Goal: Task Accomplishment & Management: Complete application form

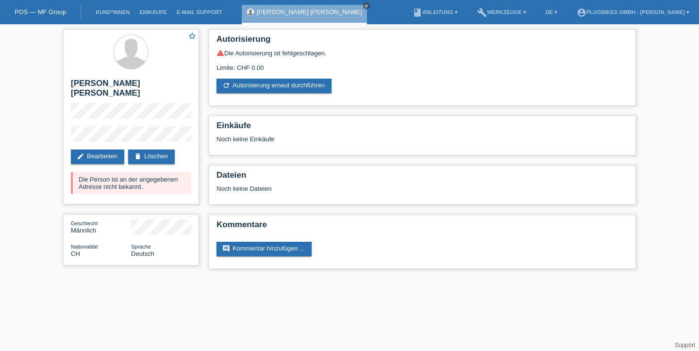
click at [364, 5] on icon "close" at bounding box center [366, 5] width 5 height 5
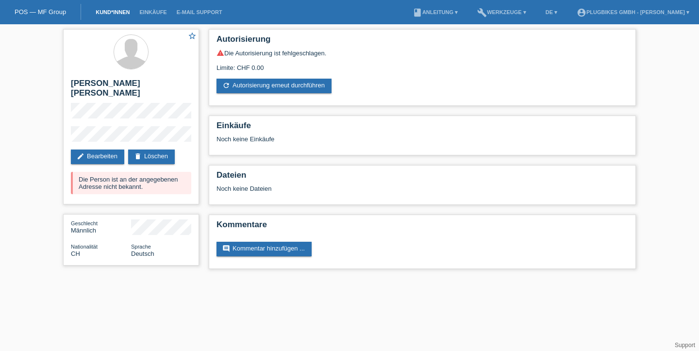
click at [120, 10] on link "Kund*innen" at bounding box center [113, 12] width 44 height 6
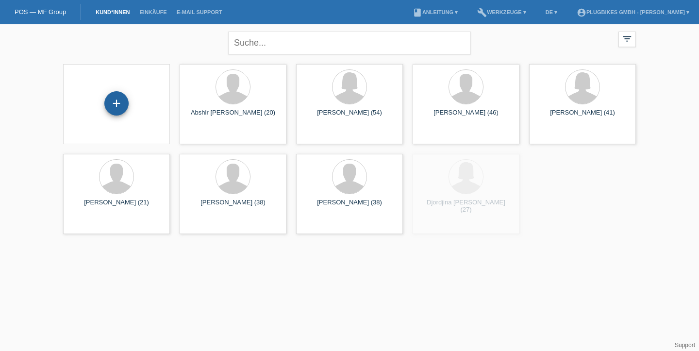
click at [127, 102] on div "+" at bounding box center [116, 103] width 23 height 16
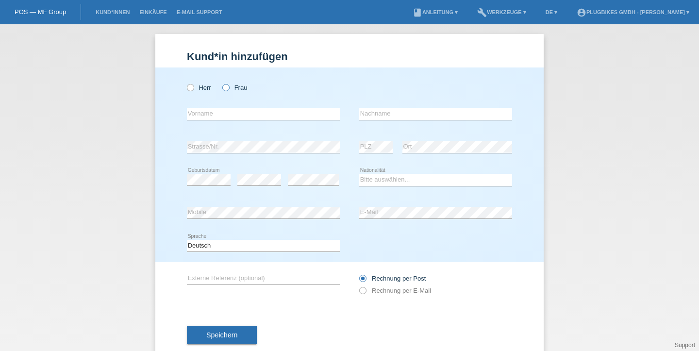
click at [221, 82] on icon at bounding box center [221, 82] width 0 height 0
click at [225, 88] on input "Frau" at bounding box center [225, 87] width 6 height 6
radio input "true"
click at [229, 113] on input "text" at bounding box center [263, 114] width 153 height 12
type input "[PERSON_NAME]"
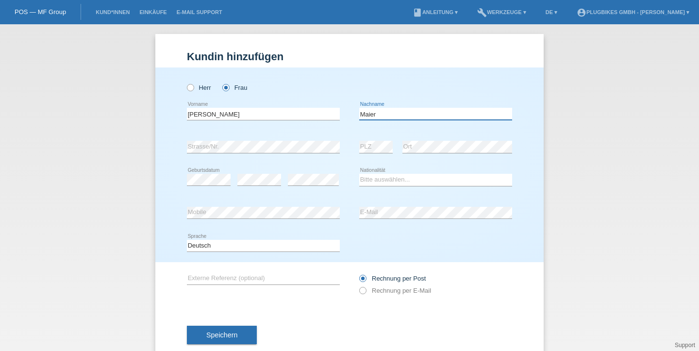
type input "Maier"
click at [401, 179] on select "Bitte auswählen... [GEOGRAPHIC_DATA] [GEOGRAPHIC_DATA] [GEOGRAPHIC_DATA] [GEOGR…" at bounding box center [435, 180] width 153 height 12
select select "DE"
click at [359, 174] on select "Bitte auswählen... [GEOGRAPHIC_DATA] [GEOGRAPHIC_DATA] [GEOGRAPHIC_DATA] [GEOGR…" at bounding box center [435, 180] width 153 height 12
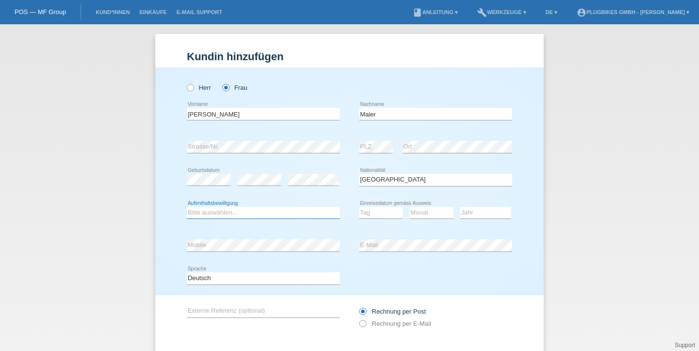
click at [310, 213] on select "Bitte auswählen... C B B - Flüchtlingsstatus Andere" at bounding box center [263, 213] width 153 height 12
select select "B"
click at [187, 207] on select "Bitte auswählen... C B B - Flüchtlingsstatus Andere" at bounding box center [263, 213] width 153 height 12
click at [374, 213] on select "Tag 01 02 03 04 05 06 07 08 09 10 11" at bounding box center [381, 213] width 44 height 12
select select "31"
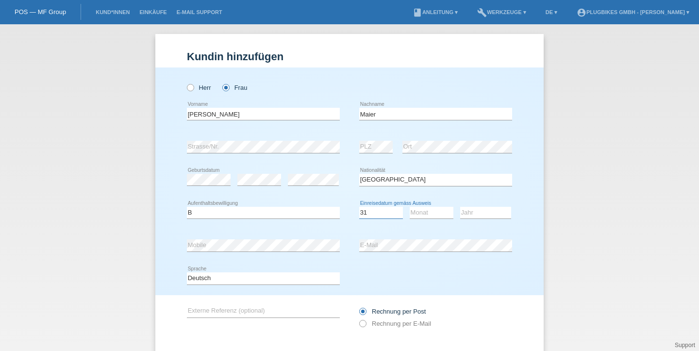
click at [359, 207] on select "Tag 01 02 03 04 05 06 07 08 09 10 11" at bounding box center [381, 213] width 44 height 12
click at [428, 214] on select "Monat 01 02 03 04 05 06 07 08 09 10 11" at bounding box center [431, 213] width 44 height 12
select select "05"
click at [409, 207] on select "Monat 01 02 03 04 05 06 07 08 09 10 11" at bounding box center [431, 213] width 44 height 12
click at [479, 214] on select "Jahr 2025 2024 2023 2022 2021 2020 2019 2018 2017 2016 2015 2014 2013 2012 2011…" at bounding box center [485, 213] width 51 height 12
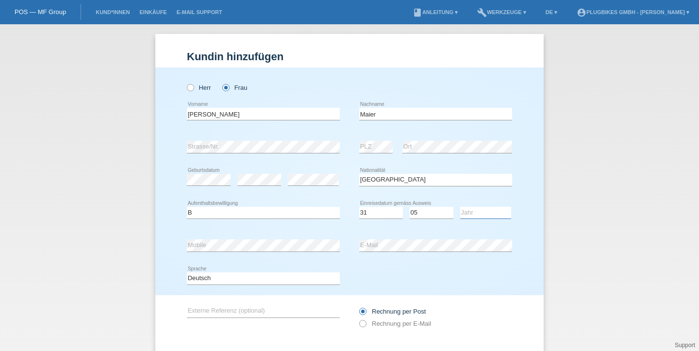
select select "2007"
click at [460, 207] on select "Jahr 2025 2024 2023 2022 2021 2020 2019 2018 2017 2016 2015 2014 2013 2012 2011…" at bounding box center [485, 213] width 51 height 12
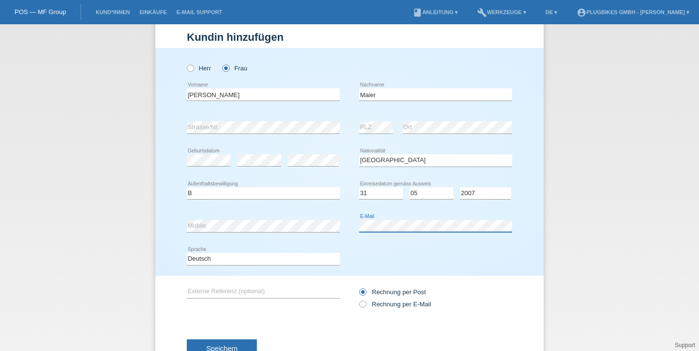
scroll to position [44, 0]
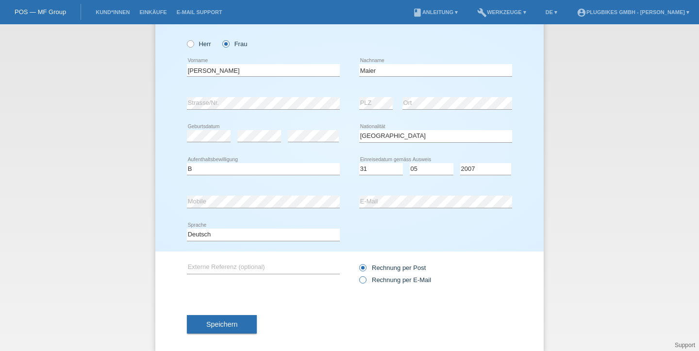
click at [368, 281] on label "Rechnung per E-Mail" at bounding box center [395, 279] width 72 height 7
click at [365, 281] on input "Rechnung per E-Mail" at bounding box center [362, 282] width 6 height 12
radio input "true"
click at [228, 329] on button "Speichern" at bounding box center [222, 324] width 70 height 18
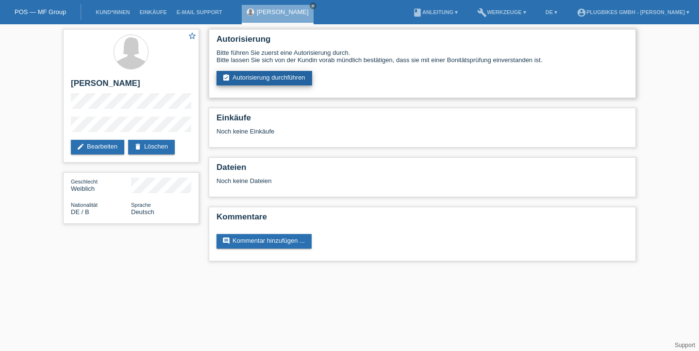
click at [270, 81] on link "assignment_turned_in Autorisierung durchführen" at bounding box center [264, 78] width 96 height 15
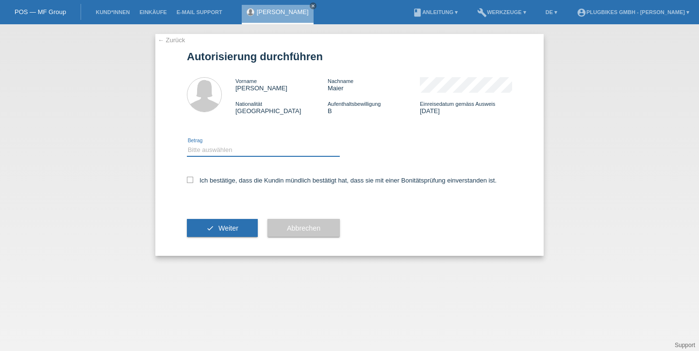
click at [244, 156] on select "Bitte auswählen CHF 1.00 - CHF 499.00 CHF 500.00 - CHF 1'999.00 CHF 2'000.00 - …" at bounding box center [263, 150] width 153 height 12
select select "3"
click at [187, 146] on select "Bitte auswählen CHF 1.00 - CHF 499.00 CHF 500.00 - CHF 1'999.00 CHF 2'000.00 - …" at bounding box center [263, 150] width 153 height 12
click at [219, 181] on label "Ich bestätige, dass die Kundin mündlich bestätigt hat, dass sie mit einer Bonit…" at bounding box center [342, 180] width 310 height 7
click at [193, 181] on input "Ich bestätige, dass die Kundin mündlich bestätigt hat, dass sie mit einer Bonit…" at bounding box center [190, 180] width 6 height 6
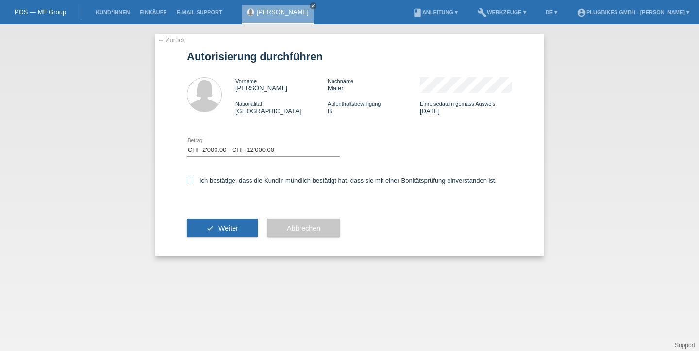
checkbox input "true"
click at [239, 234] on button "check Weiter" at bounding box center [222, 228] width 71 height 18
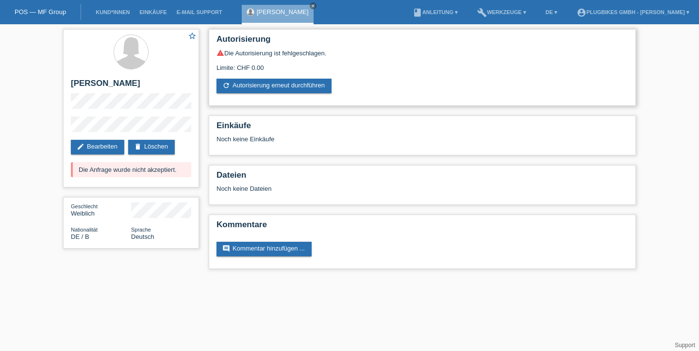
drag, startPoint x: 272, startPoint y: 69, endPoint x: 215, endPoint y: 70, distance: 56.8
click at [215, 70] on div "Autorisierung warning Die Autorisierung ist fehlgeschlagen. Limite: CHF 0.00 re…" at bounding box center [422, 67] width 427 height 77
click at [116, 12] on link "Kund*innen" at bounding box center [113, 12] width 44 height 6
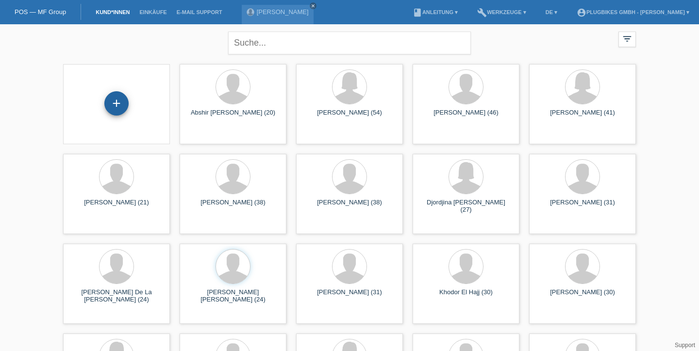
click at [116, 106] on div "+" at bounding box center [116, 103] width 23 height 16
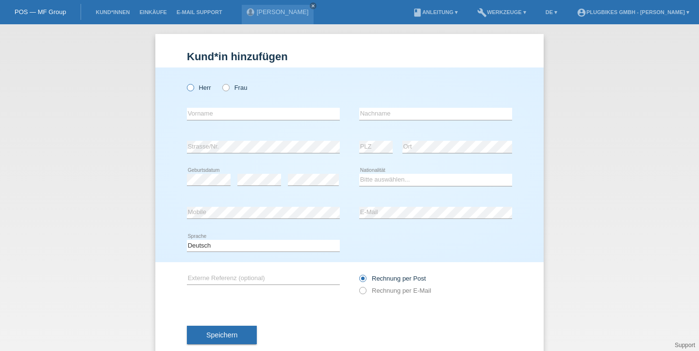
click at [193, 87] on label "Herr" at bounding box center [199, 87] width 24 height 7
click at [193, 87] on input "Herr" at bounding box center [190, 87] width 6 height 6
radio input "true"
click at [223, 112] on input "text" at bounding box center [263, 114] width 153 height 12
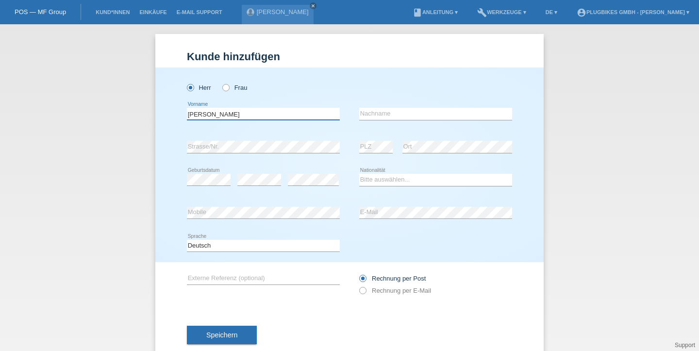
type input "[PERSON_NAME]"
click at [398, 182] on select "Bitte auswählen... Schweiz Deutschland Liechtenstein Österreich ------------ Af…" at bounding box center [435, 180] width 153 height 12
select select "CH"
click at [359, 174] on select "Bitte auswählen... Schweiz Deutschland Liechtenstein Österreich ------------ Af…" at bounding box center [435, 180] width 153 height 12
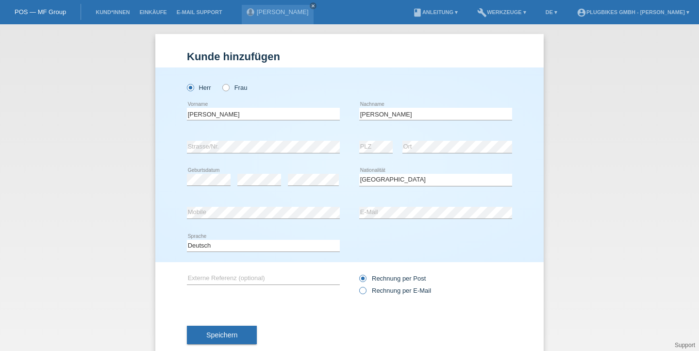
click at [358, 285] on icon at bounding box center [358, 285] width 0 height 0
click at [363, 291] on input "Rechnung per E-Mail" at bounding box center [362, 293] width 6 height 12
radio input "true"
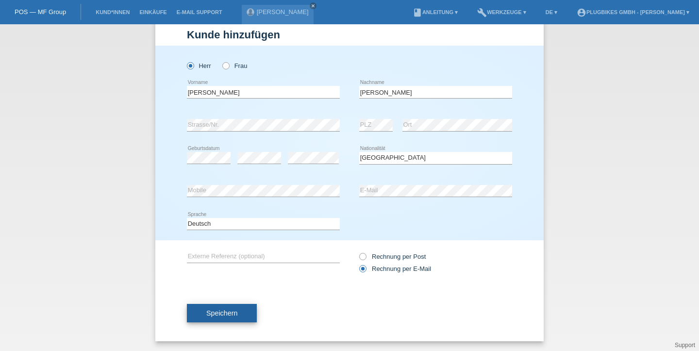
click at [228, 312] on span "Speichern" at bounding box center [221, 313] width 31 height 8
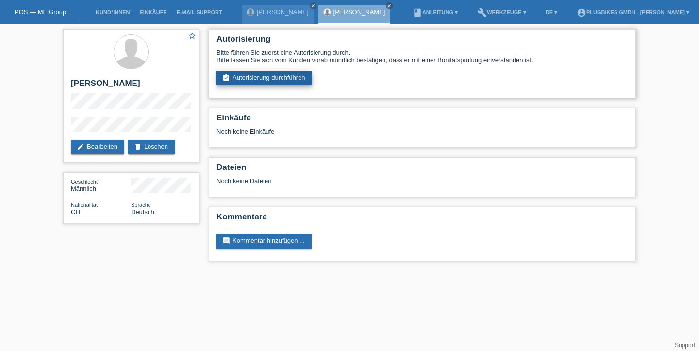
click at [263, 82] on link "assignment_turned_in Autorisierung durchführen" at bounding box center [264, 78] width 96 height 15
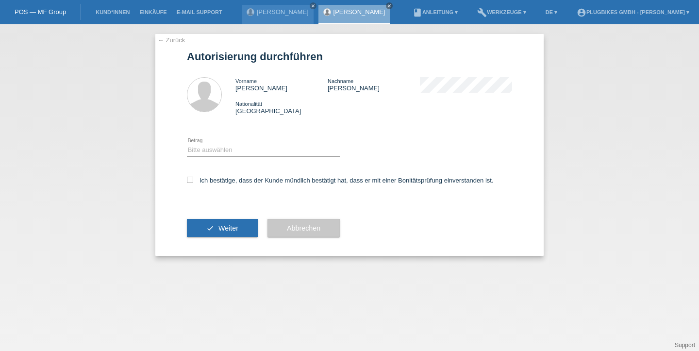
click at [196, 186] on div "Ich bestätige, dass der Kunde mündlich bestätigt hat, dass er mit einer Bonität…" at bounding box center [349, 183] width 325 height 33
click at [193, 182] on icon at bounding box center [190, 180] width 6 height 6
click at [193, 182] on input "Ich bestätige, dass der Kunde mündlich bestätigt hat, dass er mit einer Bonität…" at bounding box center [190, 180] width 6 height 6
checkbox input "true"
click at [218, 154] on select "Bitte auswählen CHF 1.00 - CHF 499.00 CHF 500.00 - CHF 1'999.00 CHF 2'000.00 - …" at bounding box center [263, 150] width 153 height 12
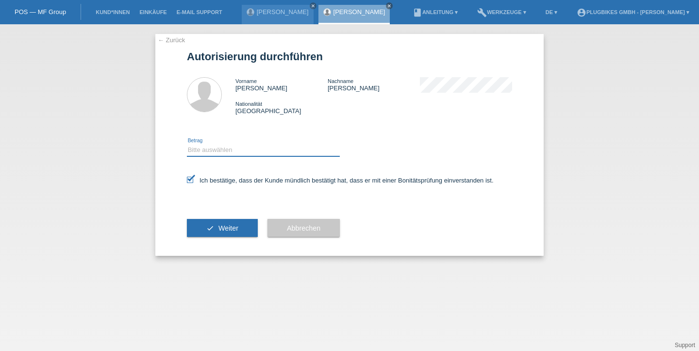
select select "3"
click at [187, 146] on select "Bitte auswählen CHF 1.00 - CHF 499.00 CHF 500.00 - CHF 1'999.00 CHF 2'000.00 - …" at bounding box center [263, 150] width 153 height 12
click at [234, 230] on span "Weiter" at bounding box center [228, 228] width 20 height 8
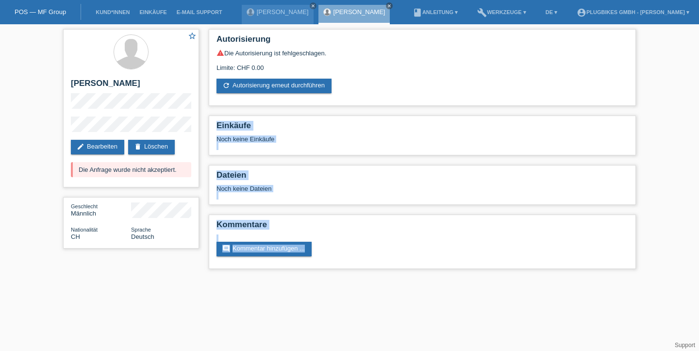
drag, startPoint x: 206, startPoint y: 123, endPoint x: 385, endPoint y: 292, distance: 245.4
click at [385, 278] on html "POS — MF Group Kund*innen Einkäufe E-Mail Support [PERSON_NAME] close close" at bounding box center [349, 139] width 699 height 278
